Goal: Communication & Community: Participate in discussion

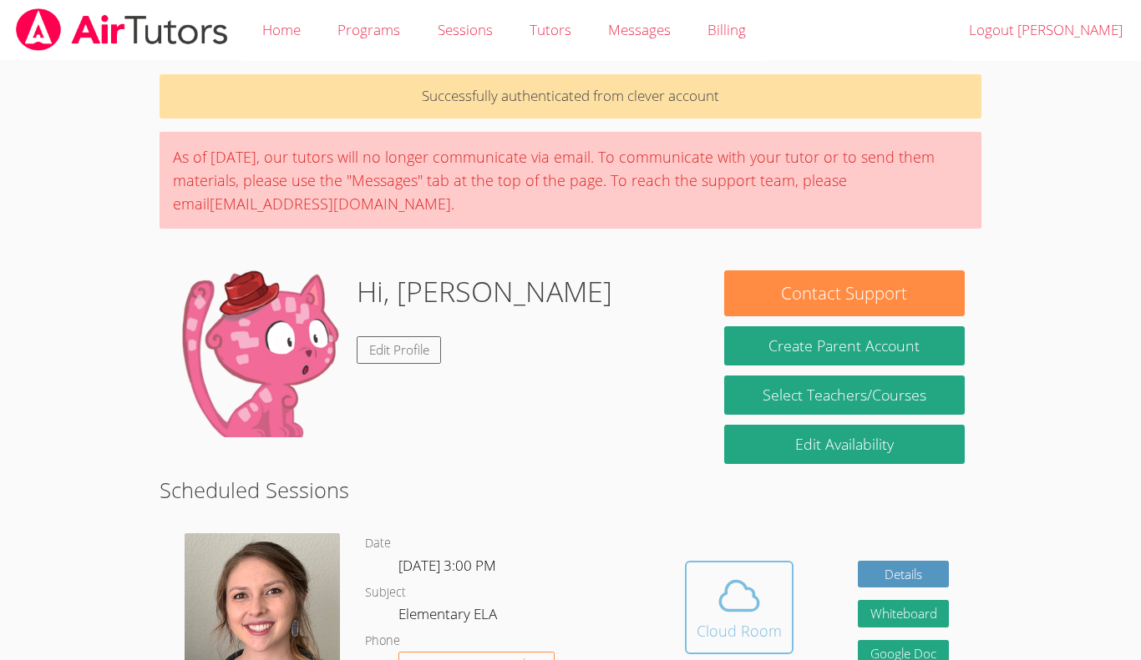
click at [746, 579] on icon at bounding box center [739, 596] width 47 height 47
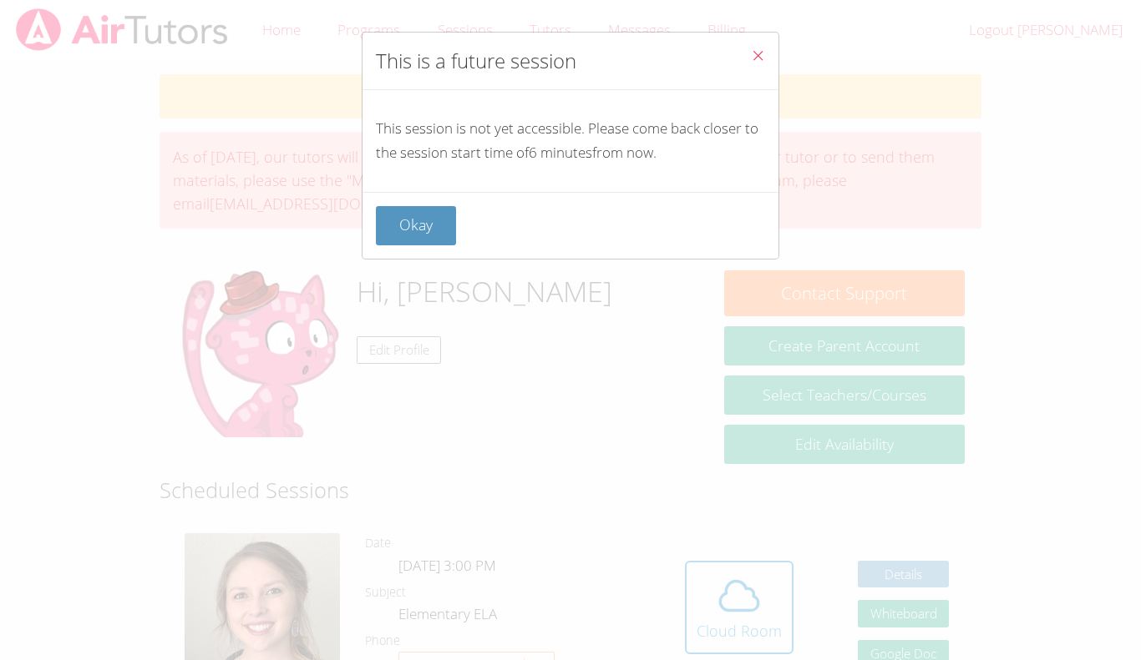
click at [759, 56] on icon "Close" at bounding box center [758, 55] width 14 height 14
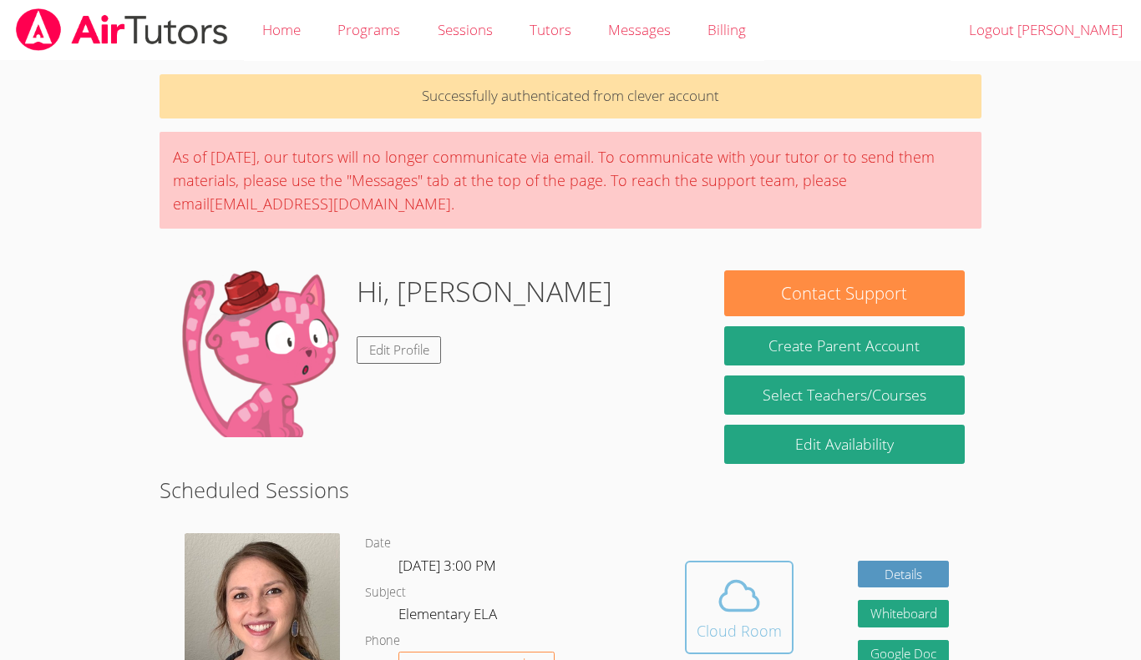
click at [711, 595] on span at bounding box center [738, 596] width 85 height 47
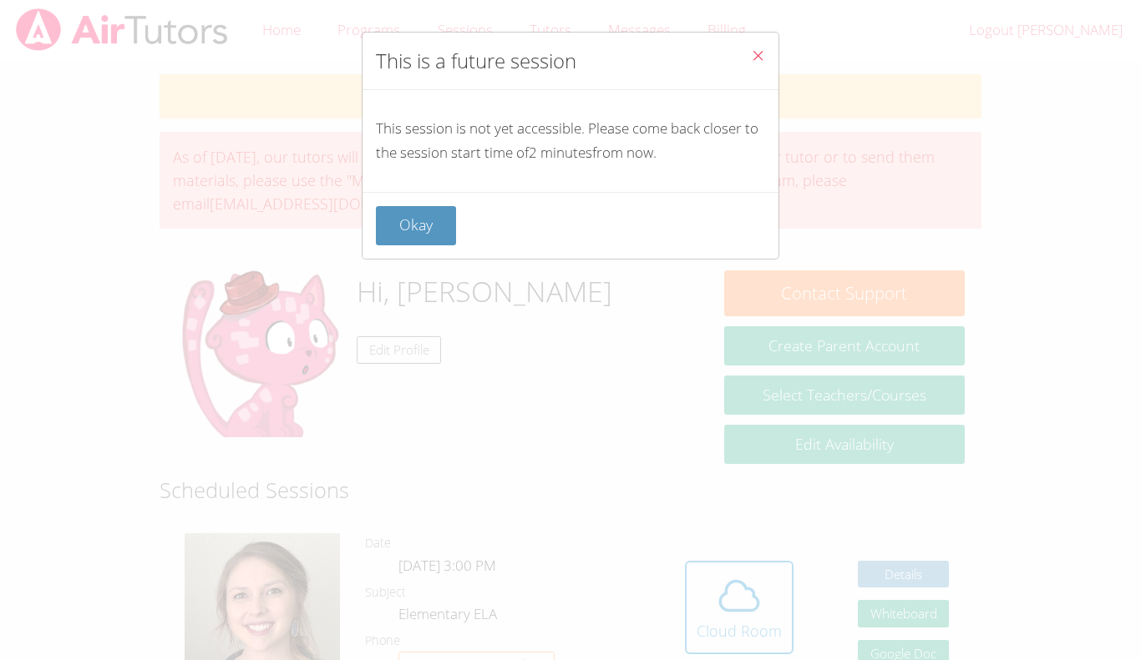
click at [764, 54] on icon "Close" at bounding box center [758, 55] width 14 height 14
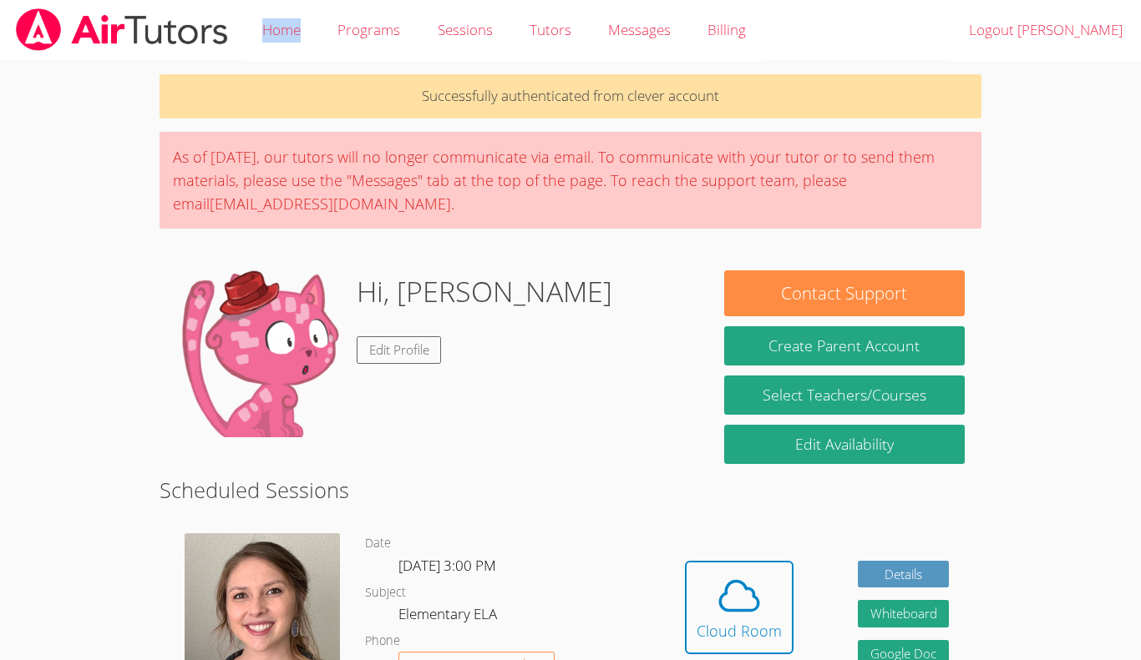
click at [764, 54] on div "Home Programs Sessions Tutors Messages Billing Logout Benjamin" at bounding box center [570, 30] width 1141 height 60
click at [1106, 403] on body "Home Programs Sessions Tutors Messages Billing Logout Benjamin Successfully aut…" at bounding box center [570, 330] width 1141 height 660
click at [751, 635] on div "Cloud Room" at bounding box center [738, 631] width 85 height 23
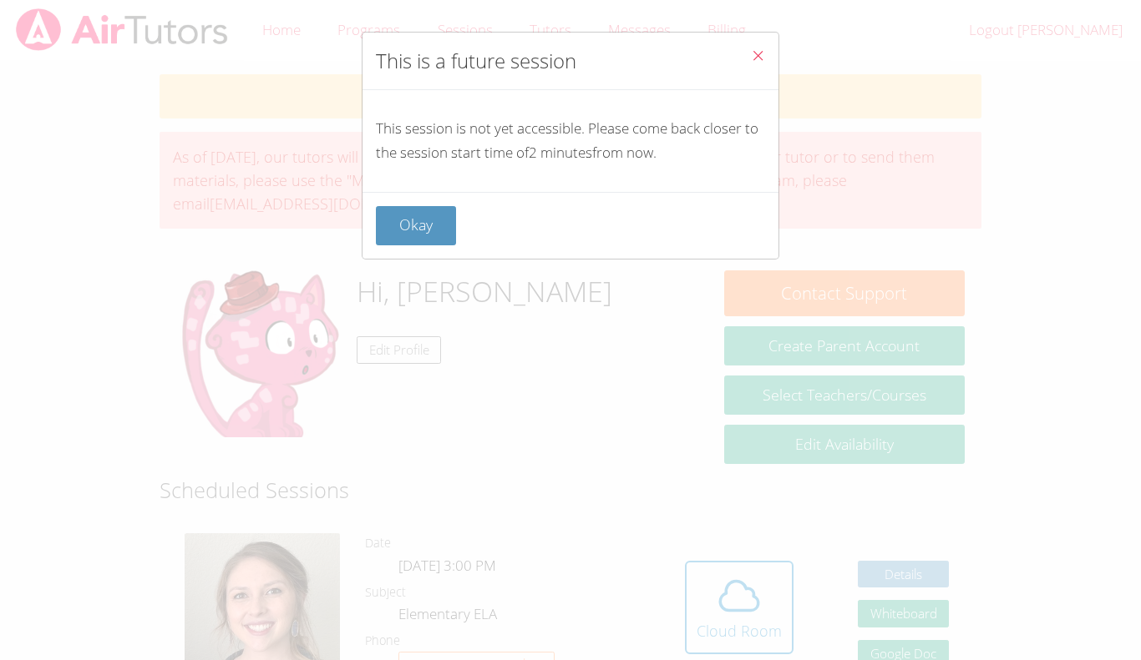
click at [765, 56] on button "Close" at bounding box center [757, 58] width 41 height 51
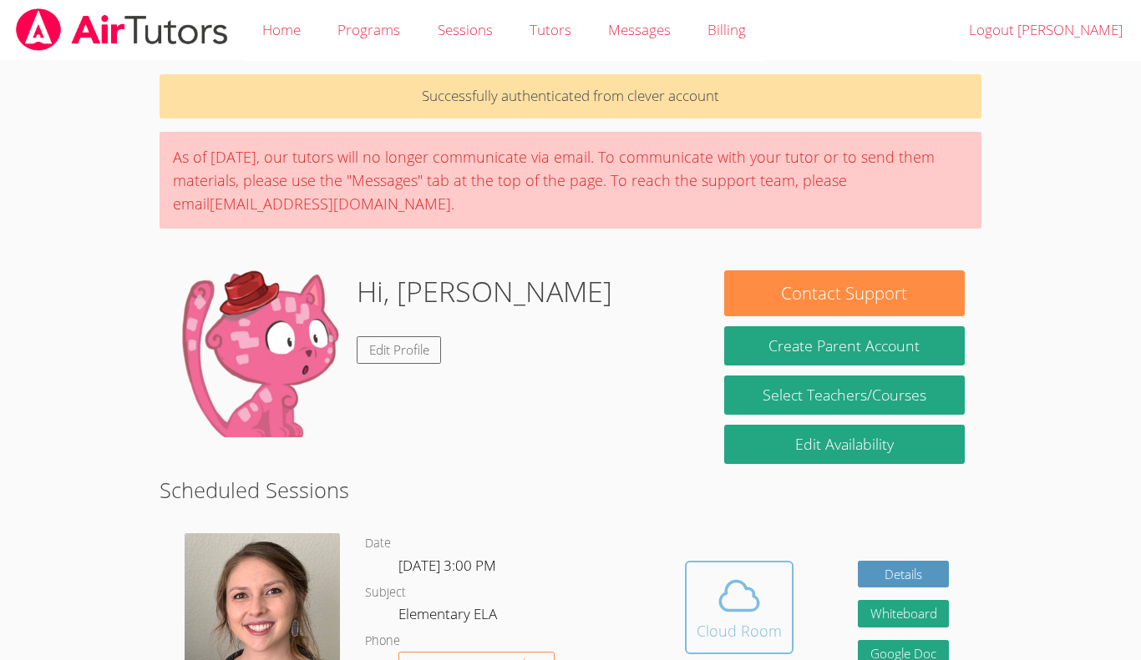
click at [729, 625] on div "Cloud Room" at bounding box center [738, 631] width 85 height 23
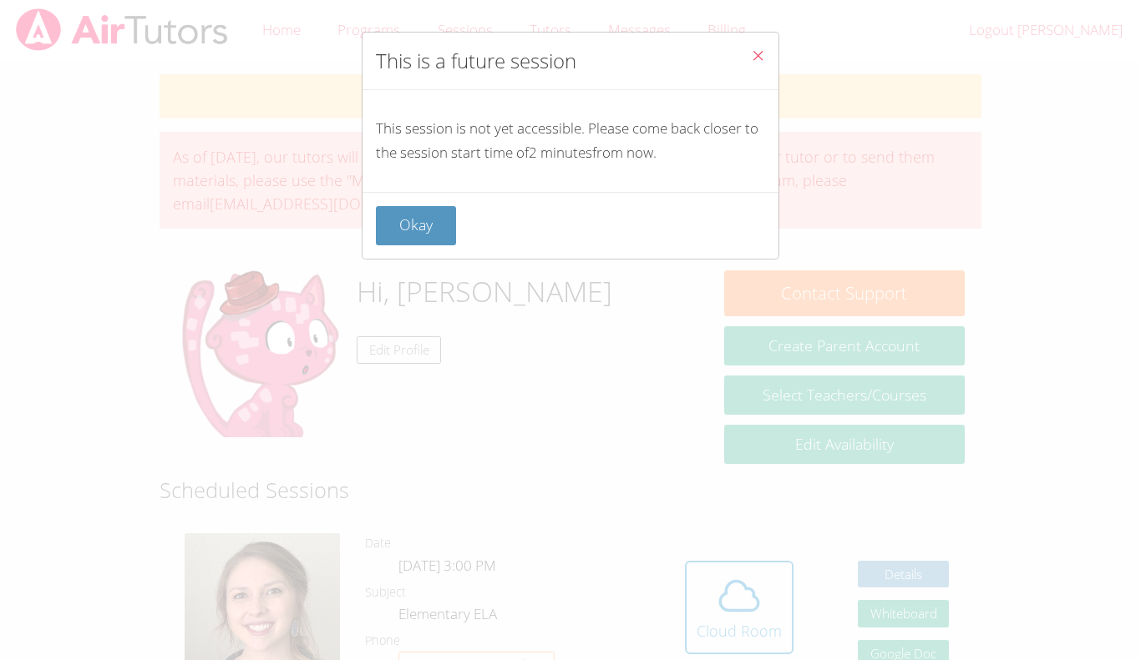
click at [752, 55] on icon "Close" at bounding box center [758, 55] width 14 height 14
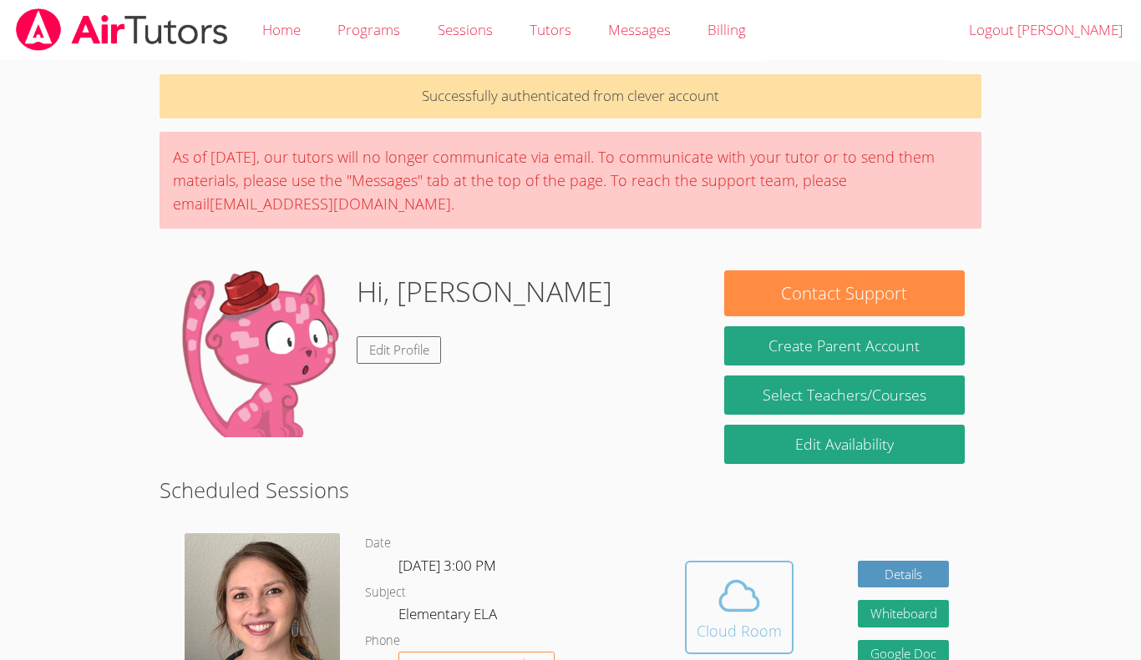
click at [715, 626] on div "Cloud Room" at bounding box center [738, 631] width 85 height 23
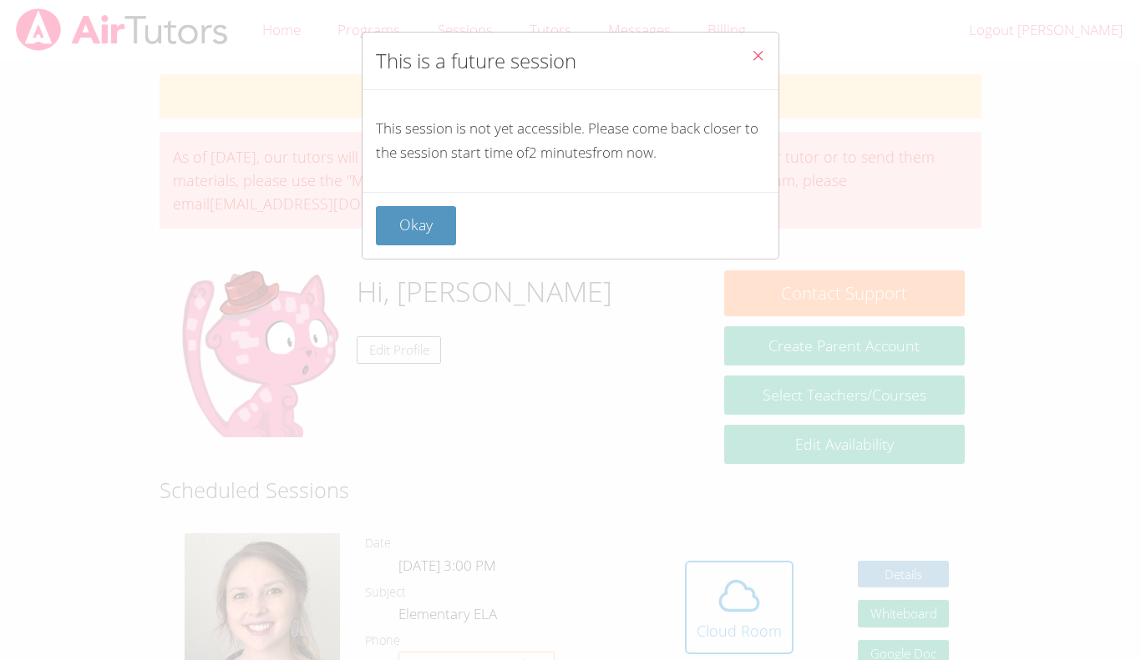
click at [762, 57] on icon "Close" at bounding box center [758, 55] width 14 height 14
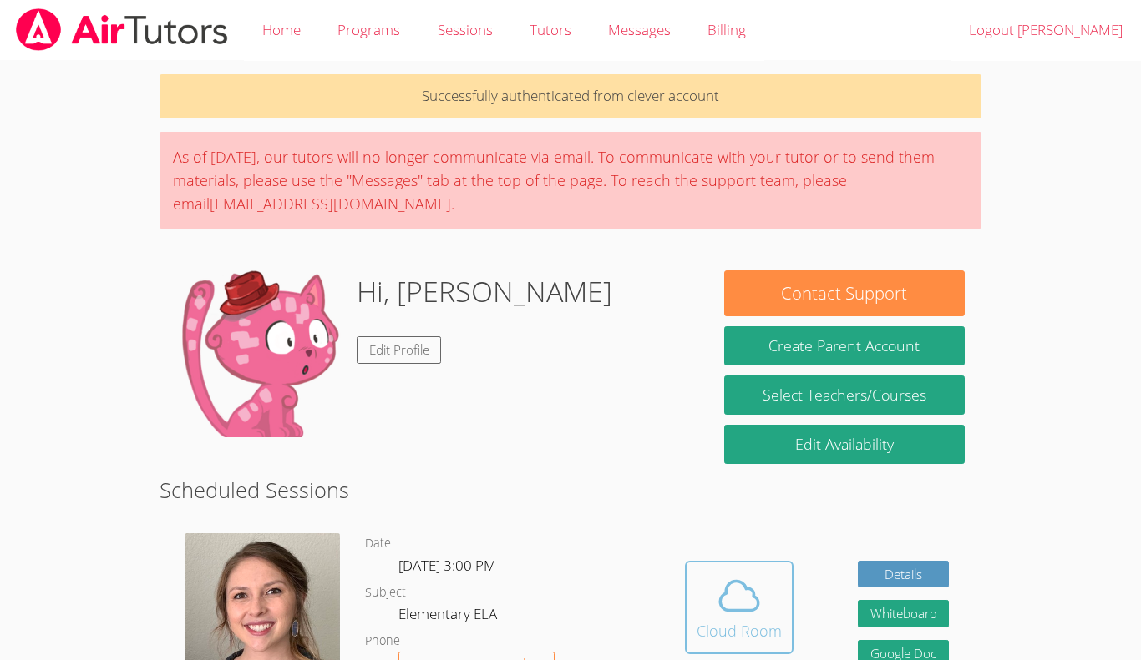
click at [723, 580] on icon at bounding box center [739, 596] width 47 height 47
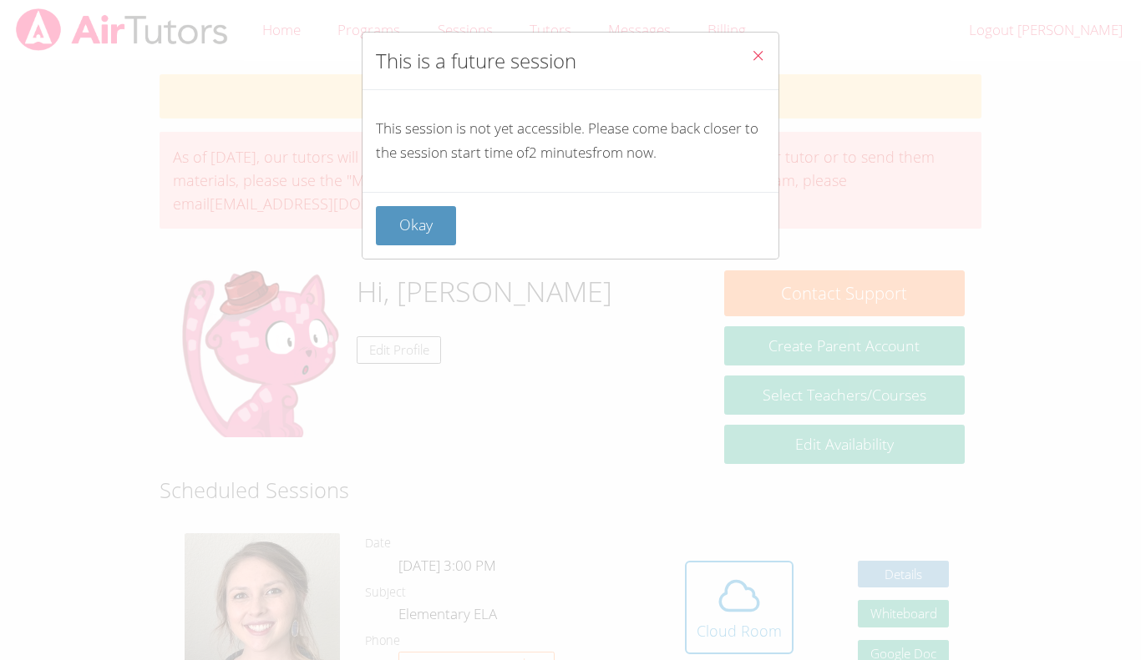
click at [749, 58] on button "Close" at bounding box center [757, 58] width 41 height 51
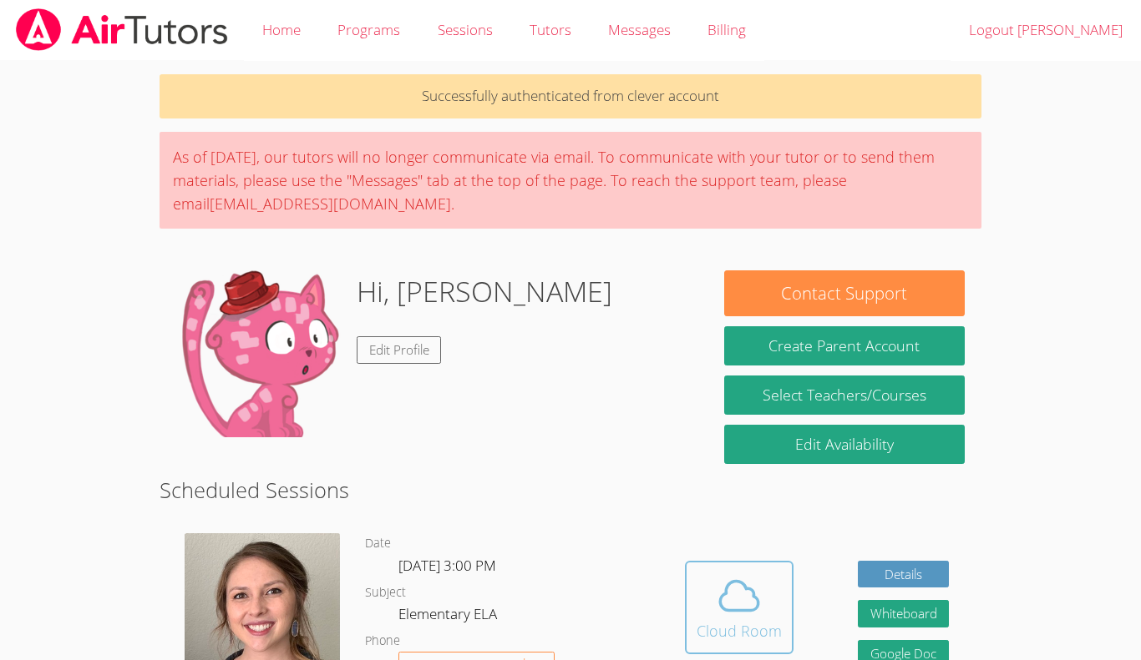
click at [696, 579] on button "Cloud Room" at bounding box center [739, 608] width 109 height 94
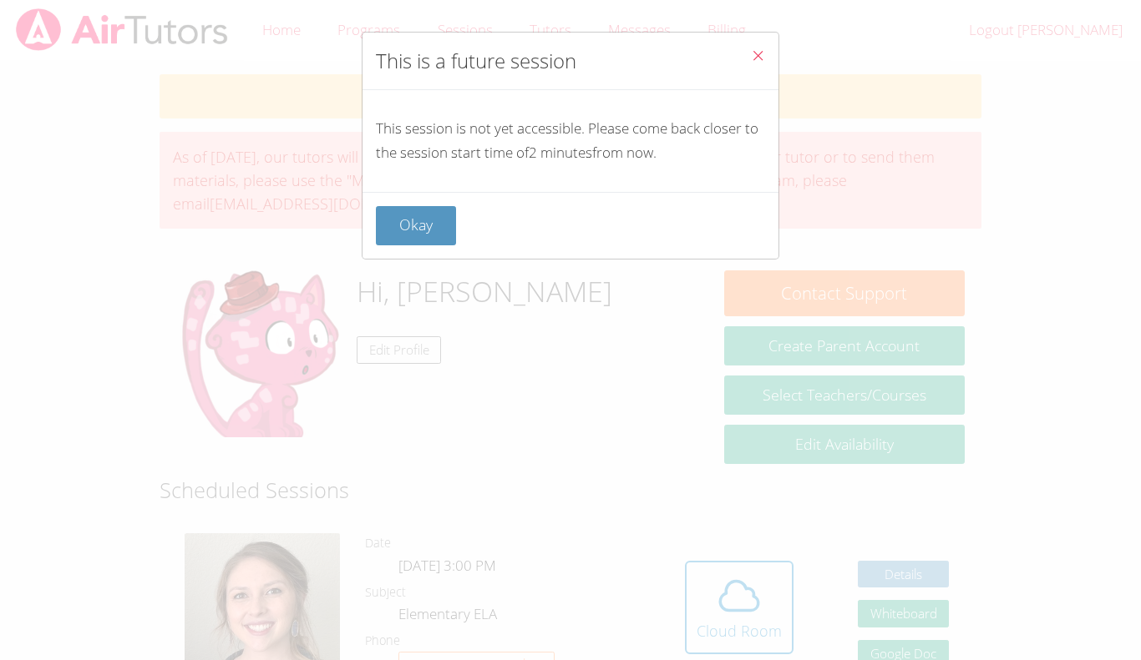
click at [764, 56] on icon "Close" at bounding box center [758, 55] width 14 height 14
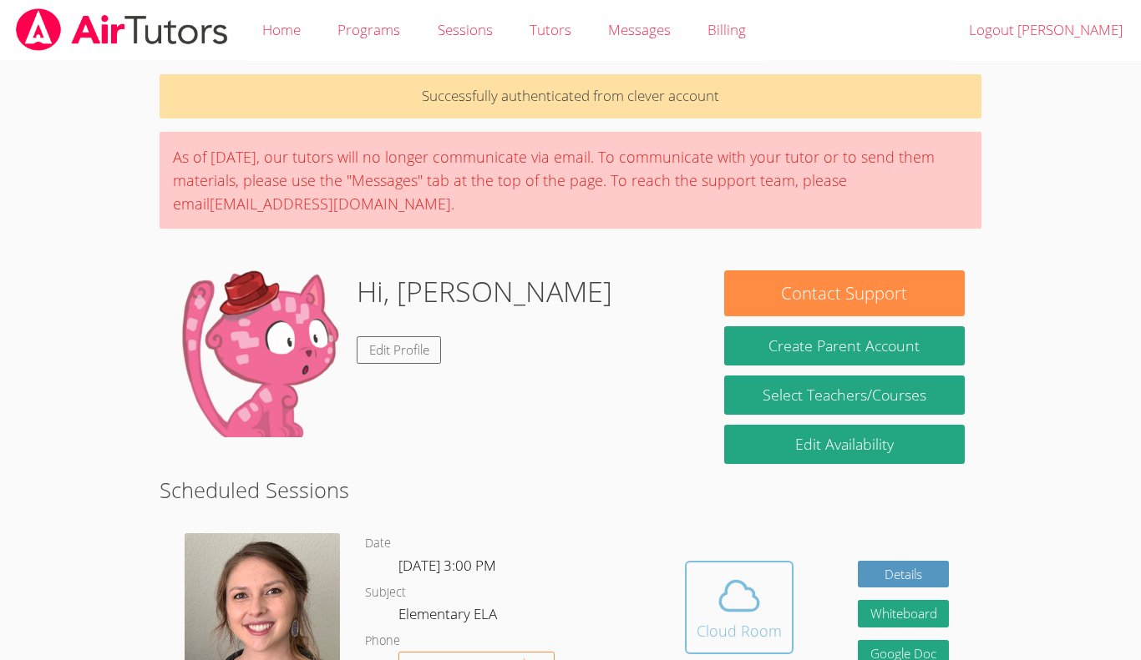
click at [696, 595] on span at bounding box center [738, 596] width 85 height 47
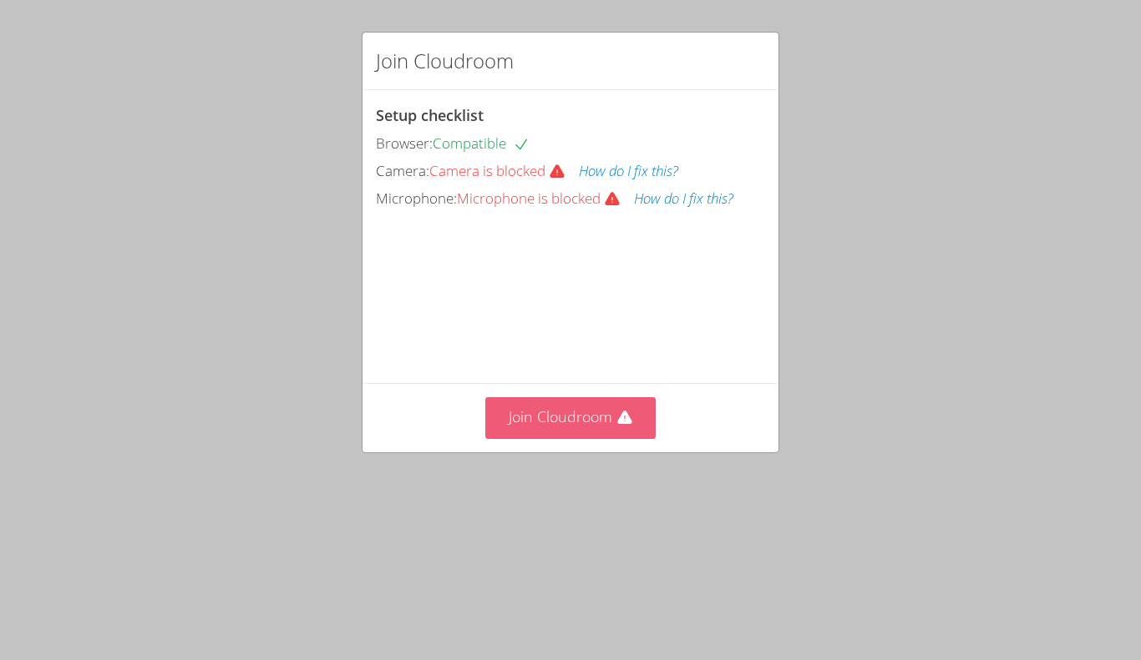
click at [542, 438] on button "Join Cloudroom" at bounding box center [570, 417] width 171 height 41
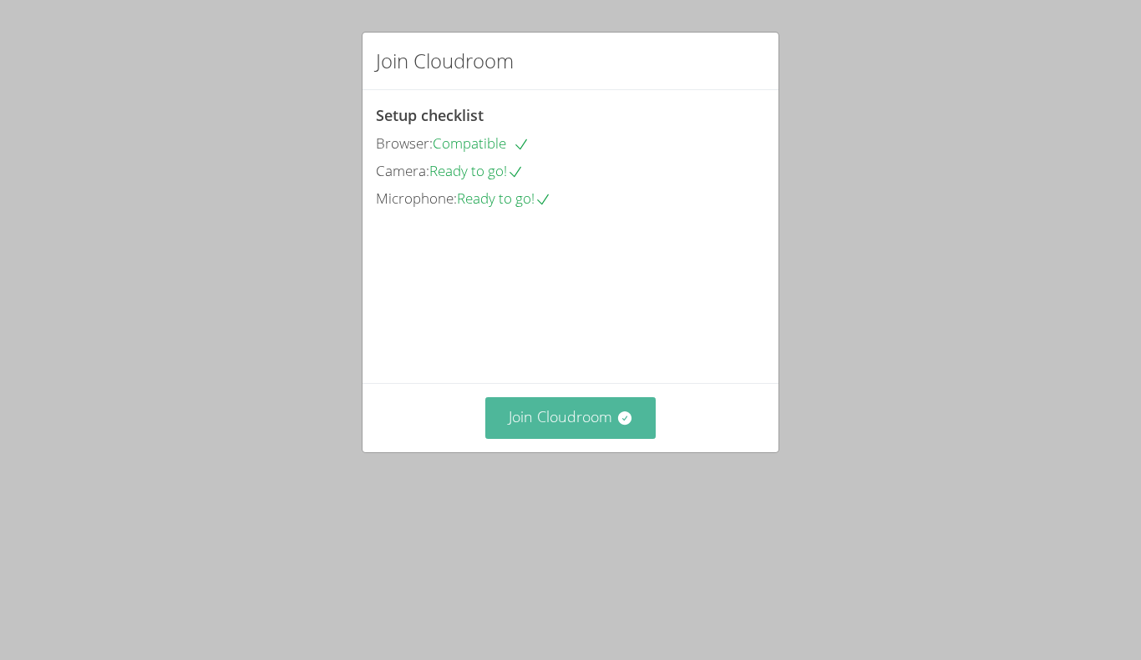
click at [600, 438] on button "Join Cloudroom" at bounding box center [570, 417] width 171 height 41
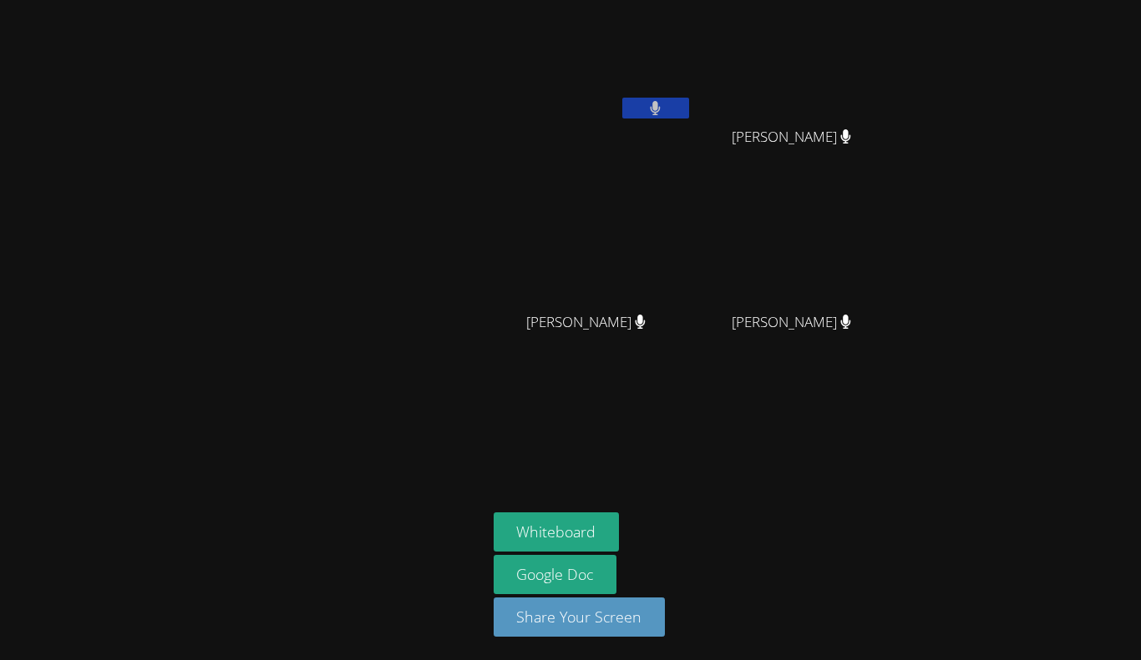
click at [645, 116] on button at bounding box center [655, 108] width 67 height 21
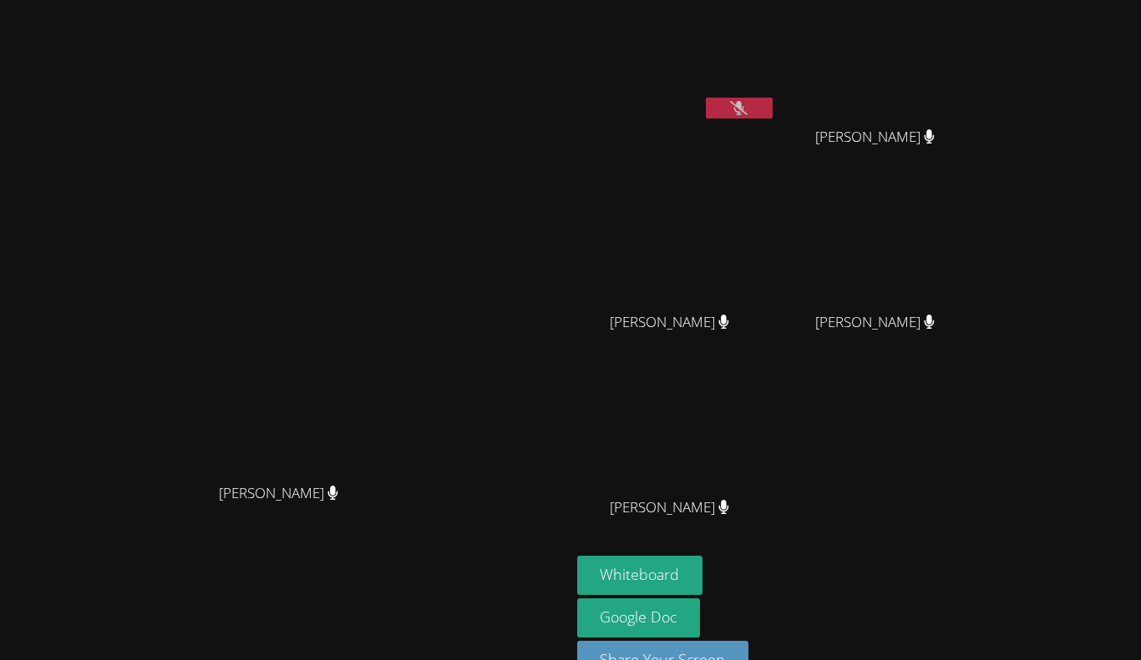
click at [747, 103] on icon at bounding box center [739, 108] width 18 height 14
click at [744, 103] on icon at bounding box center [739, 108] width 10 height 14
click at [772, 101] on button at bounding box center [739, 108] width 67 height 21
click at [772, 105] on button at bounding box center [739, 108] width 67 height 21
click at [747, 110] on icon at bounding box center [739, 108] width 18 height 14
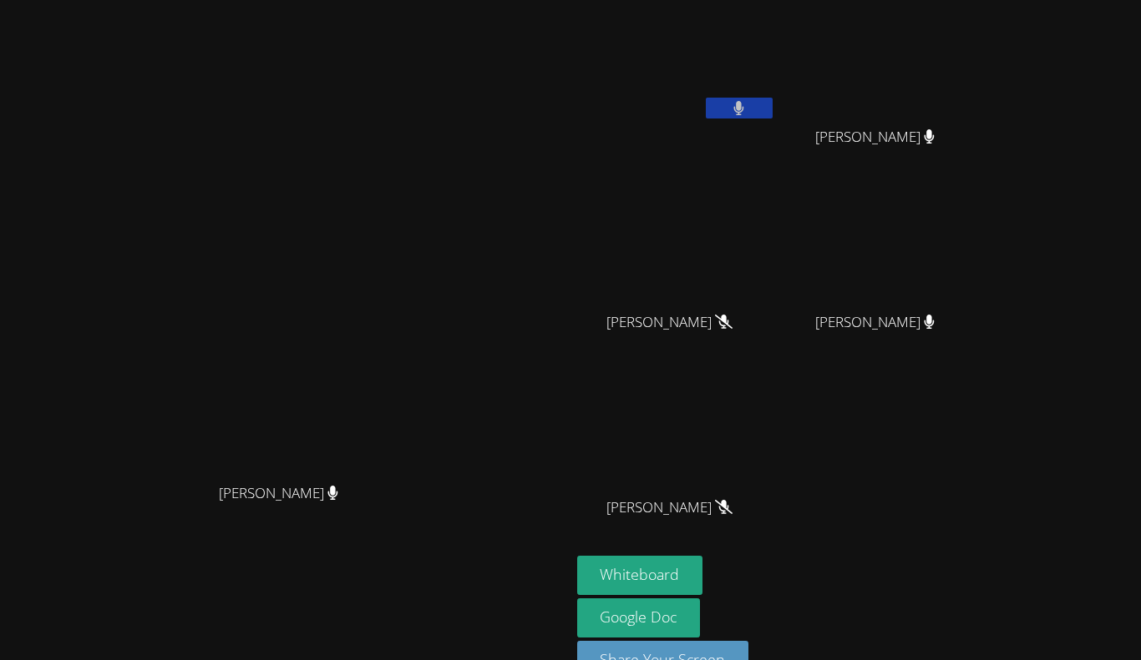
click at [410, 310] on video at bounding box center [284, 318] width 250 height 313
click at [772, 104] on button at bounding box center [739, 108] width 67 height 21
click at [747, 106] on icon at bounding box center [739, 108] width 18 height 14
click at [772, 108] on button at bounding box center [739, 108] width 67 height 21
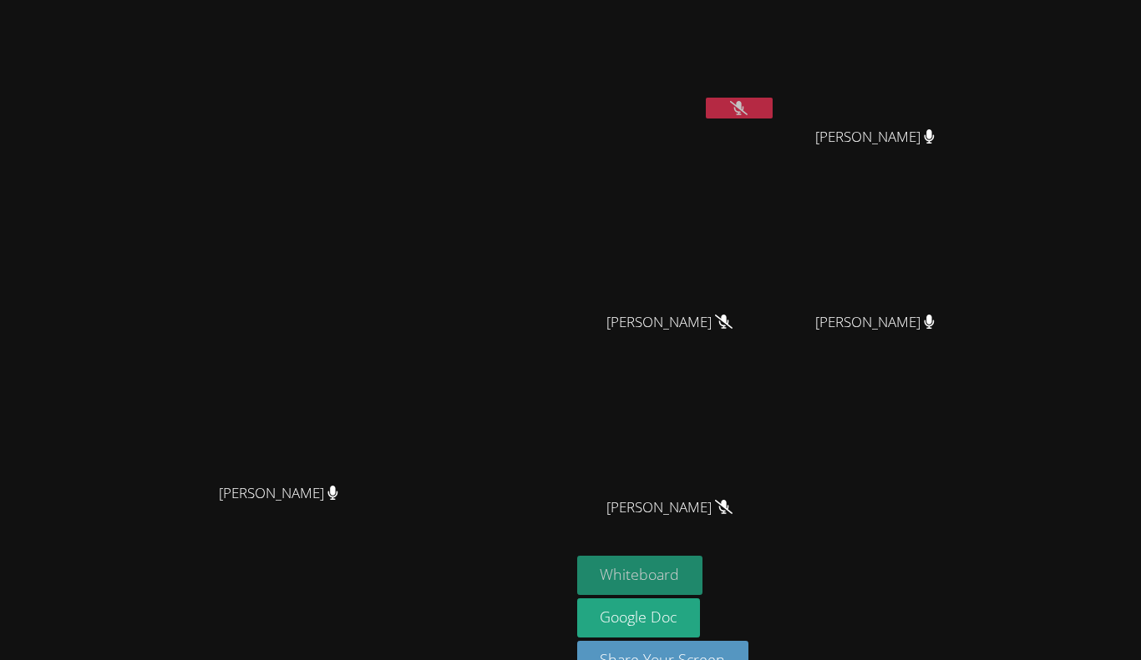
click at [703, 573] on button "Whiteboard" at bounding box center [640, 575] width 126 height 39
click at [772, 116] on button at bounding box center [739, 108] width 67 height 21
click at [772, 102] on button at bounding box center [739, 108] width 67 height 21
click at [776, 93] on video at bounding box center [676, 63] width 199 height 112
click at [747, 105] on icon at bounding box center [739, 108] width 18 height 14
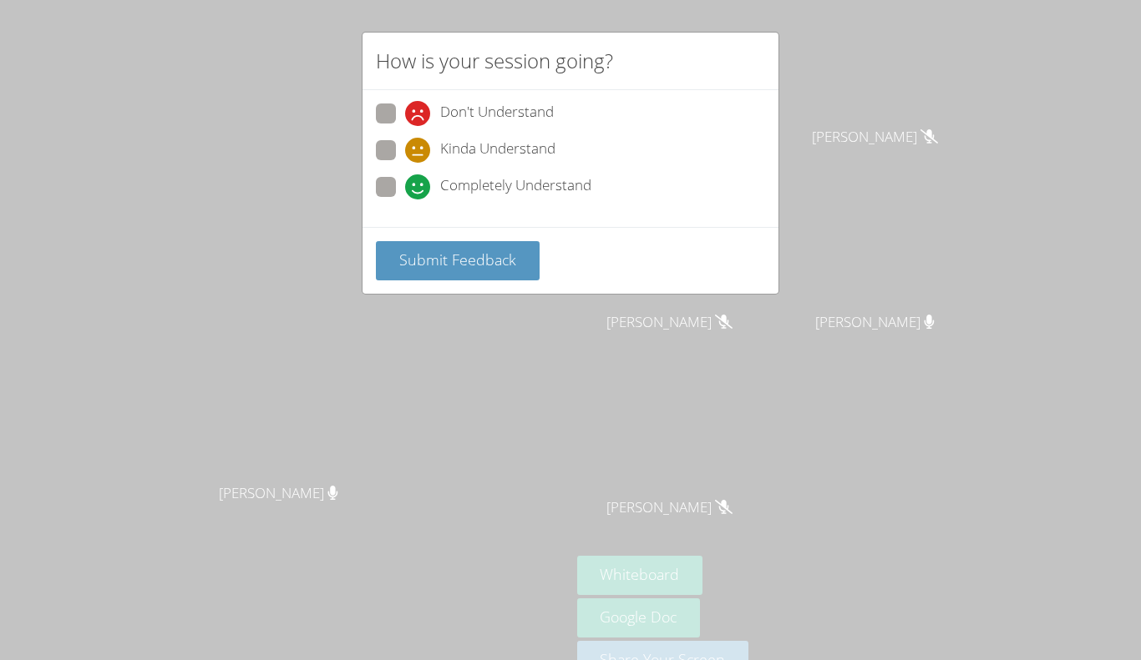
click at [405, 200] on span at bounding box center [405, 200] width 0 height 0
click at [405, 190] on input "Completely Understand" at bounding box center [412, 184] width 14 height 14
radio input "true"
click at [434, 246] on button "Submit Feedback" at bounding box center [458, 260] width 164 height 39
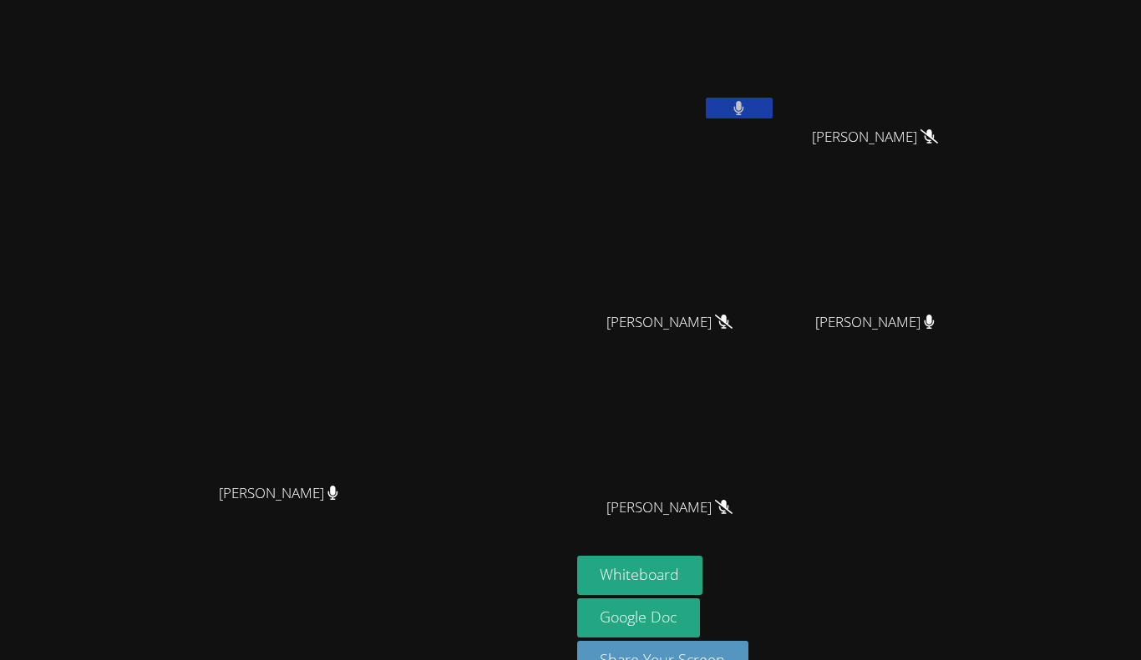
click at [772, 114] on button at bounding box center [739, 108] width 67 height 21
click at [703, 565] on button "Whiteboard" at bounding box center [640, 575] width 126 height 39
